Goal: Transaction & Acquisition: Purchase product/service

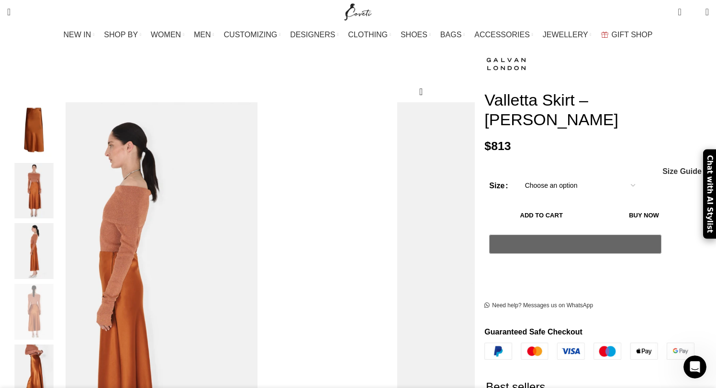
scroll to position [0, 806]
click at [63, 345] on img "5 / 5" at bounding box center [34, 373] width 58 height 56
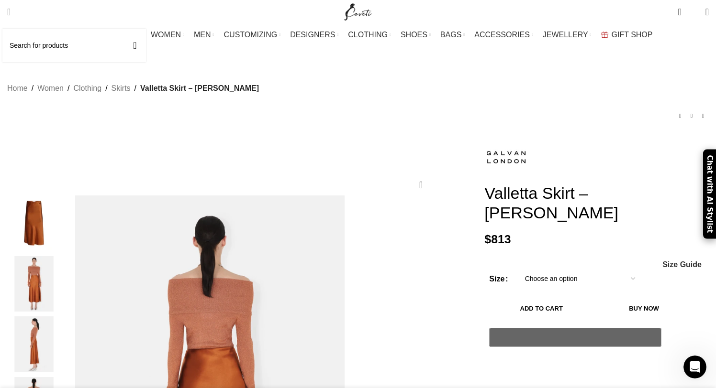
scroll to position [0, 906]
click at [11, 10] on span "Search" at bounding box center [8, 12] width 3 height 10
click at [52, 49] on input "Search" at bounding box center [74, 45] width 144 height 33
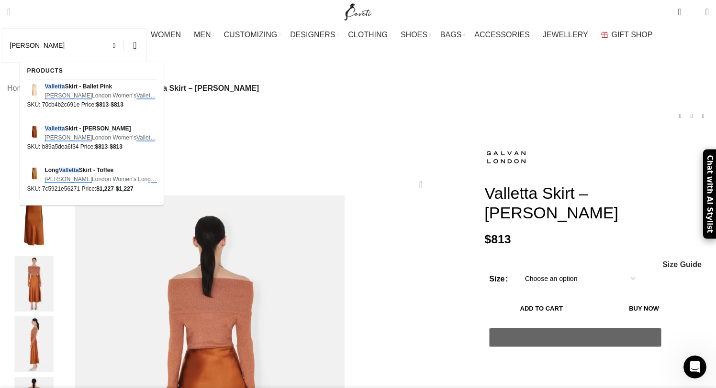
type input "[PERSON_NAME]"
click at [124, 29] on button "Search" at bounding box center [135, 45] width 22 height 33
click at [54, 169] on span "Long Valletta Skirt - Toffee" at bounding box center [100, 170] width 112 height 9
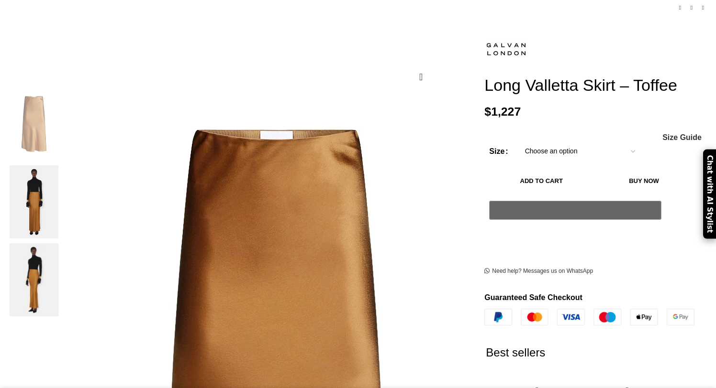
scroll to position [113, 0]
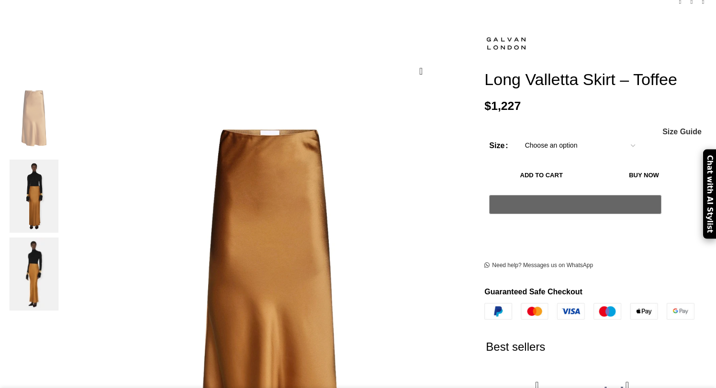
click at [63, 165] on img at bounding box center [34, 196] width 58 height 73
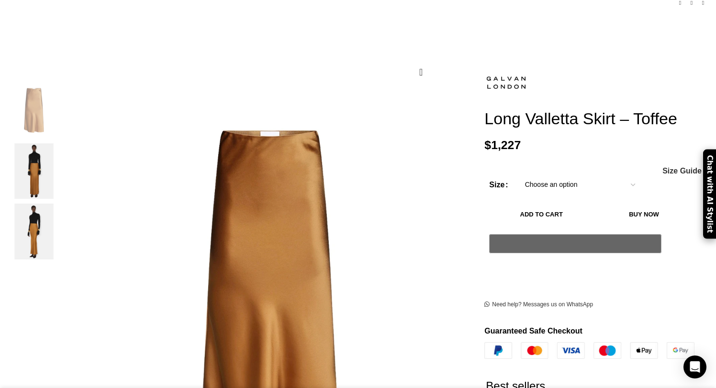
scroll to position [0, 100]
click at [63, 174] on img "2 / 3" at bounding box center [34, 172] width 58 height 56
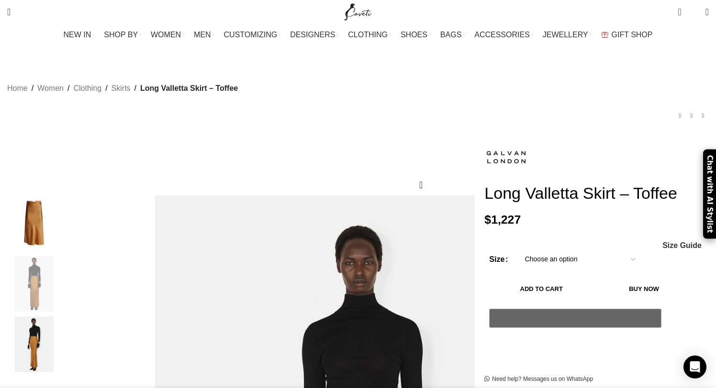
scroll to position [0, 201]
click at [11, 12] on span "Search" at bounding box center [8, 12] width 3 height 10
click at [44, 47] on input "Search" at bounding box center [74, 45] width 144 height 33
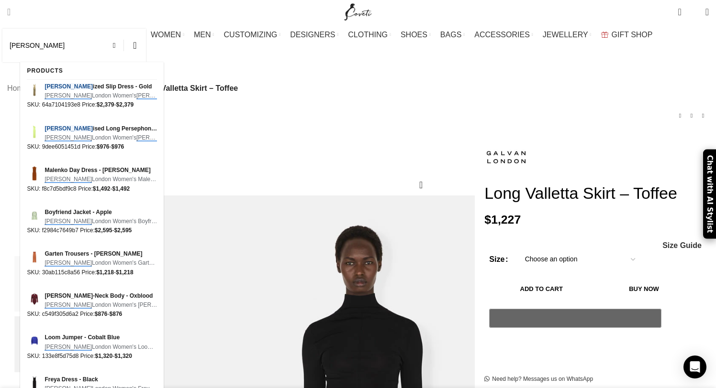
type input "[PERSON_NAME]"
click at [124, 29] on button "Search" at bounding box center [135, 45] width 22 height 33
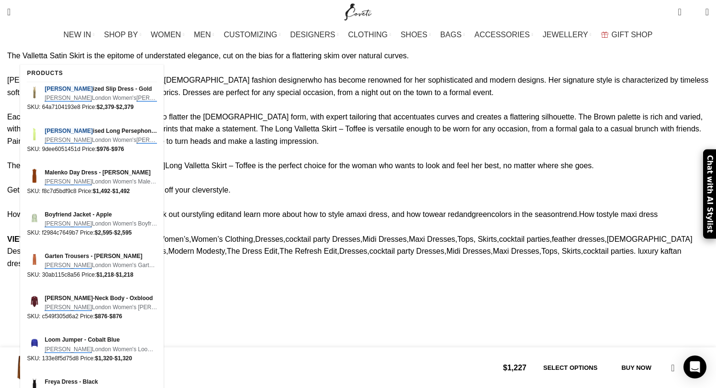
scroll to position [901, 0]
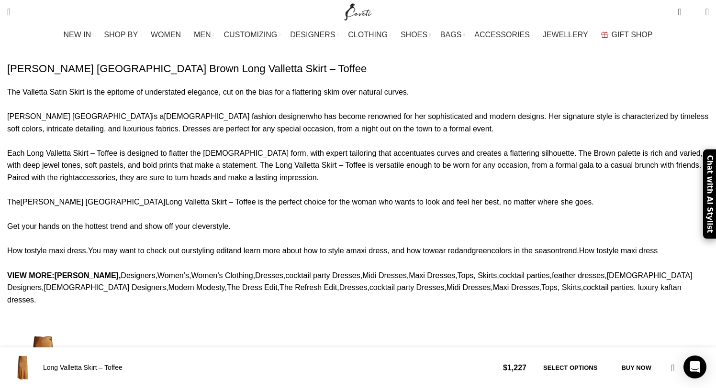
scroll to position [861, 0]
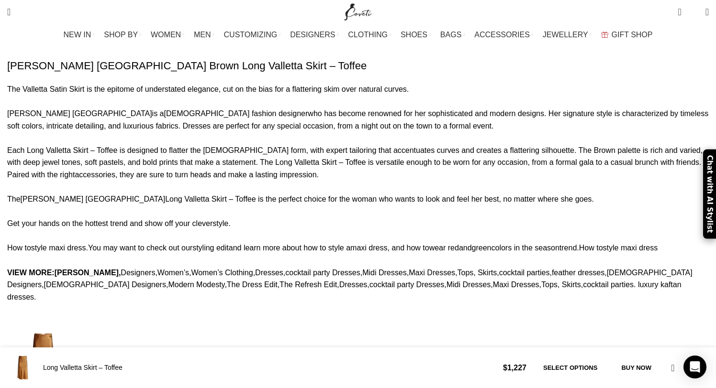
click at [79, 325] on img at bounding box center [43, 361] width 72 height 72
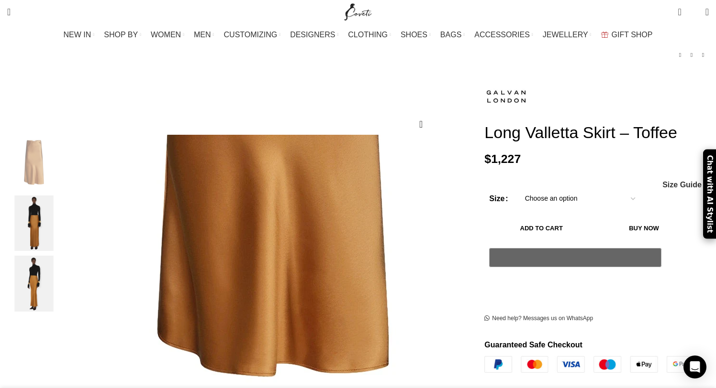
scroll to position [0, 0]
